Goal: Task Accomplishment & Management: Use online tool/utility

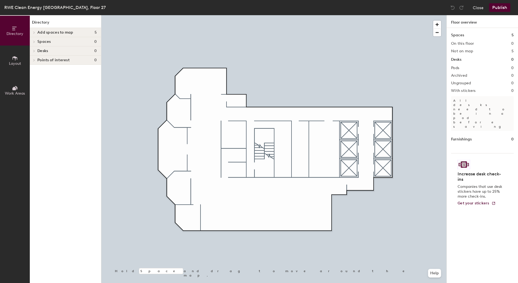
click at [23, 63] on button "Layout" at bounding box center [15, 61] width 30 height 30
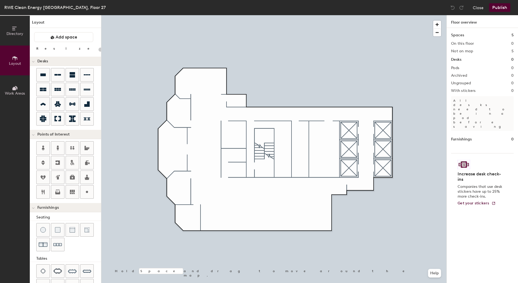
click at [19, 84] on button "Work Areas" at bounding box center [15, 90] width 30 height 30
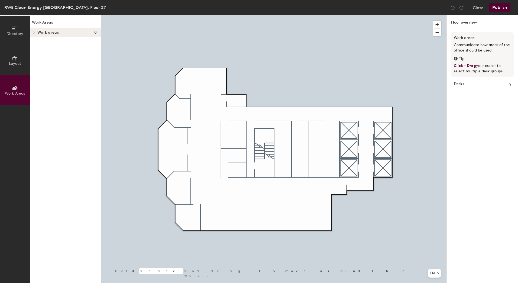
click at [19, 64] on span "Layout" at bounding box center [15, 63] width 12 height 5
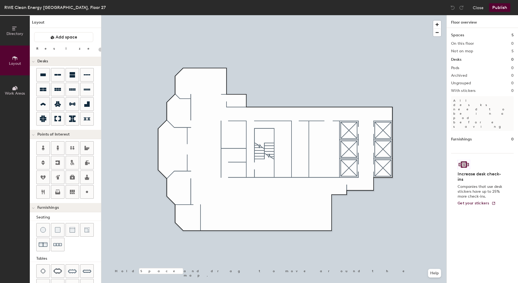
click at [18, 28] on icon at bounding box center [15, 28] width 6 height 6
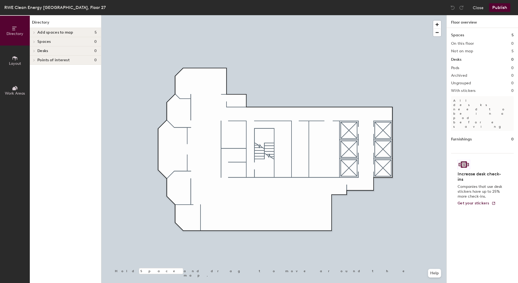
click at [17, 59] on icon at bounding box center [15, 58] width 6 height 6
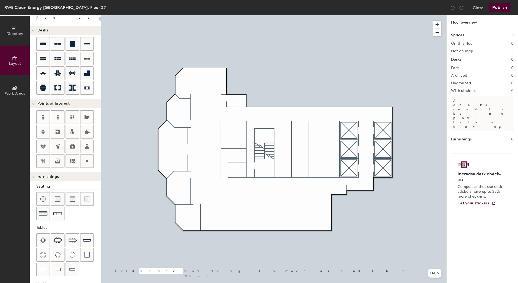
scroll to position [59, 0]
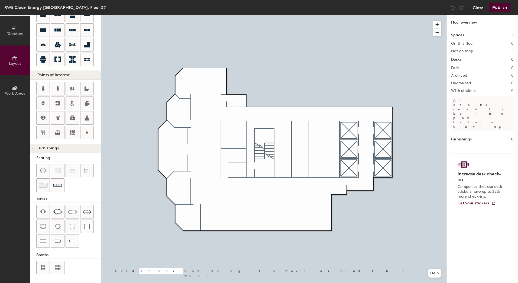
click at [477, 8] on button "Close" at bounding box center [478, 7] width 11 height 9
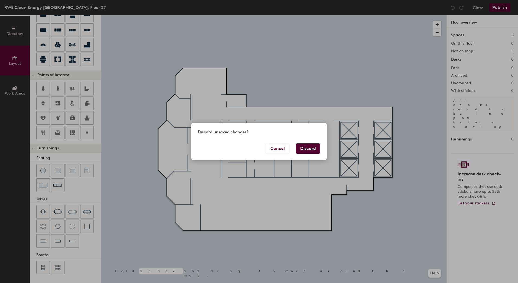
click at [311, 150] on button "Discard" at bounding box center [308, 148] width 24 height 10
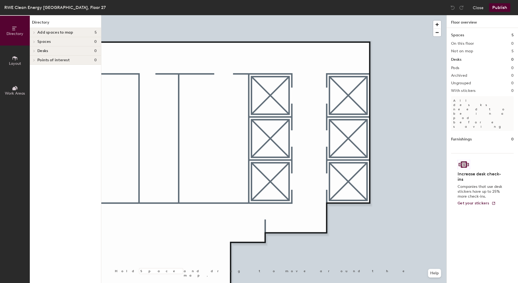
click at [484, 7] on div "Close Publish" at bounding box center [480, 7] width 65 height 9
click at [479, 7] on button "Close" at bounding box center [478, 7] width 11 height 9
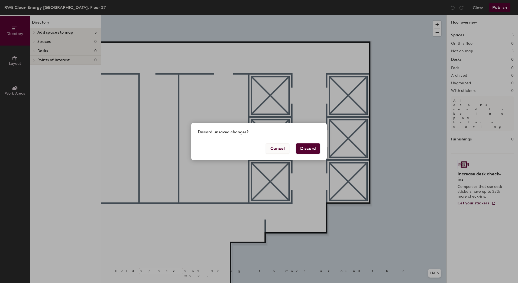
click at [280, 148] on button "Cancel" at bounding box center [278, 148] width 24 height 10
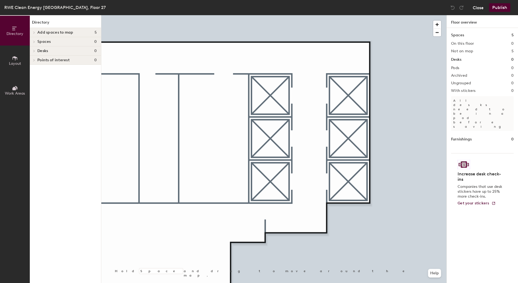
click at [476, 6] on button "Close" at bounding box center [478, 7] width 11 height 9
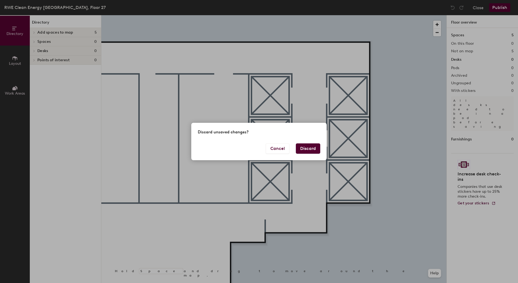
click at [313, 144] on button "Discard" at bounding box center [308, 148] width 24 height 10
